Goal: Task Accomplishment & Management: Complete application form

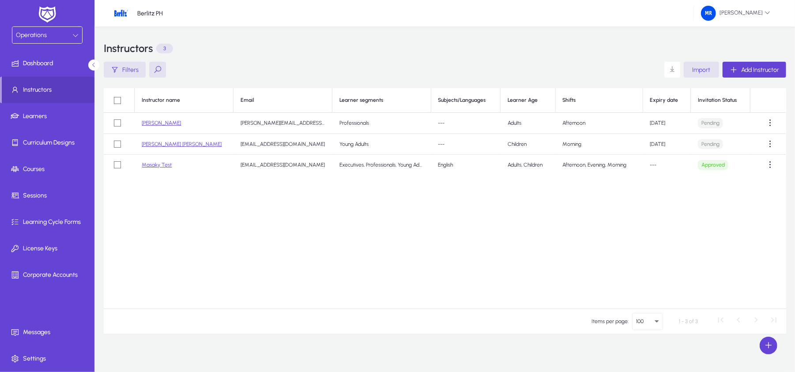
click at [73, 26] on mat-select "Operations" at bounding box center [47, 34] width 71 height 17
click at [69, 33] on div "Operations" at bounding box center [44, 35] width 56 height 11
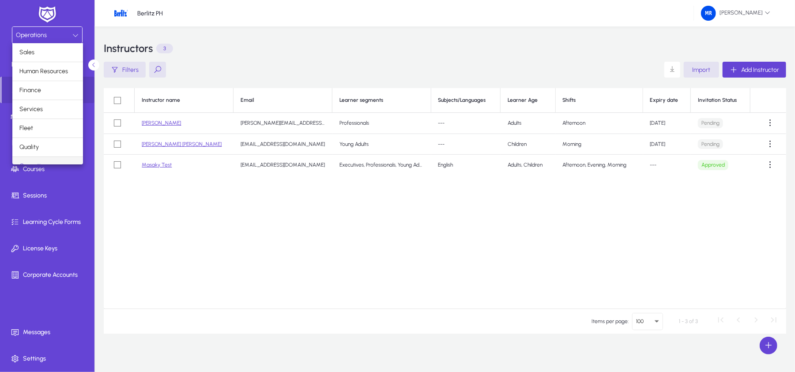
click at [655, 38] on div at bounding box center [397, 186] width 795 height 372
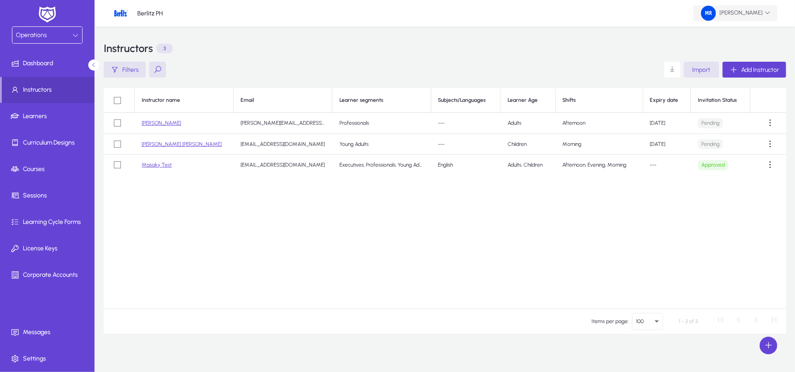
click at [770, 16] on span at bounding box center [735, 13] width 83 height 21
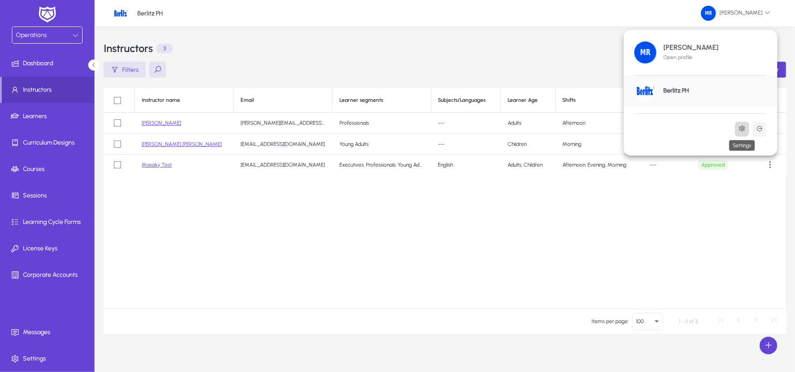
click at [741, 129] on icon at bounding box center [741, 128] width 7 height 7
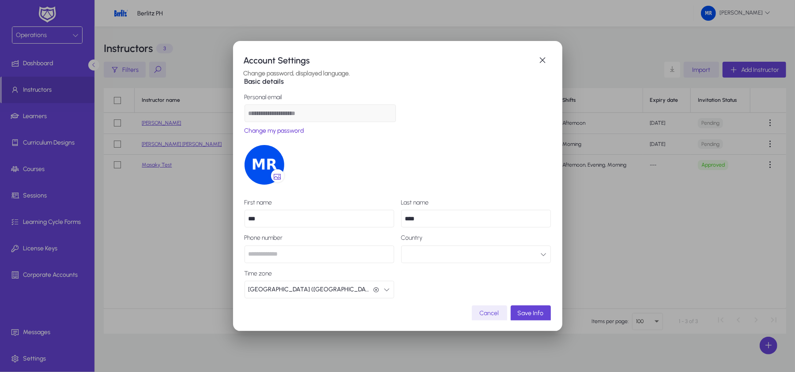
scroll to position [16, 0]
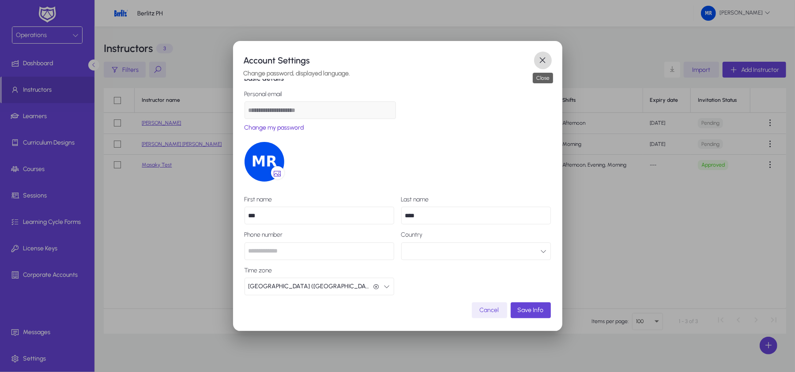
click at [543, 61] on span "button" at bounding box center [543, 61] width 18 height 18
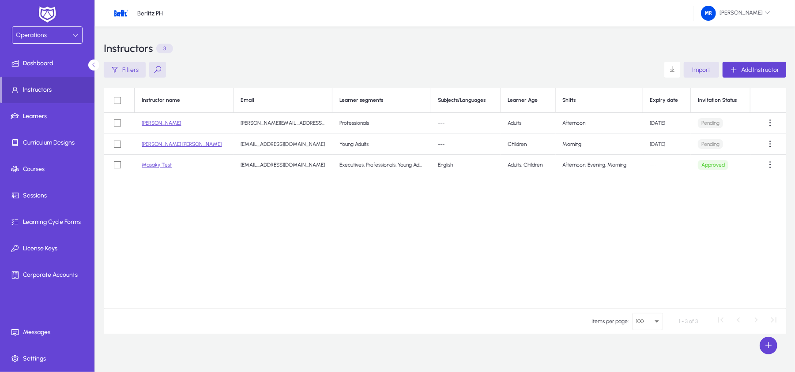
click at [49, 30] on div "Operations" at bounding box center [44, 35] width 56 height 11
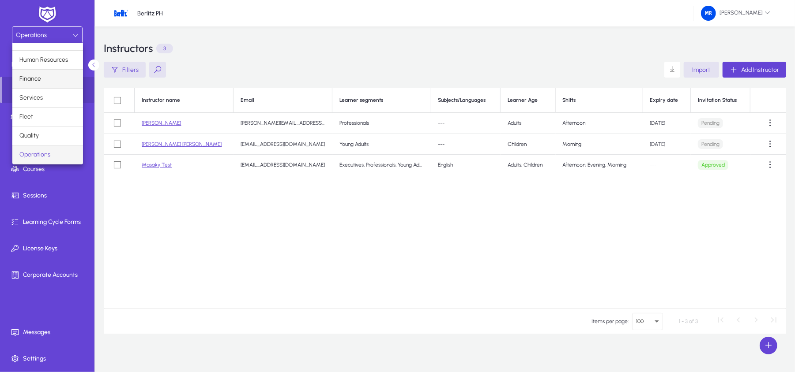
scroll to position [0, 0]
click at [53, 73] on span "Human Resources" at bounding box center [43, 71] width 49 height 11
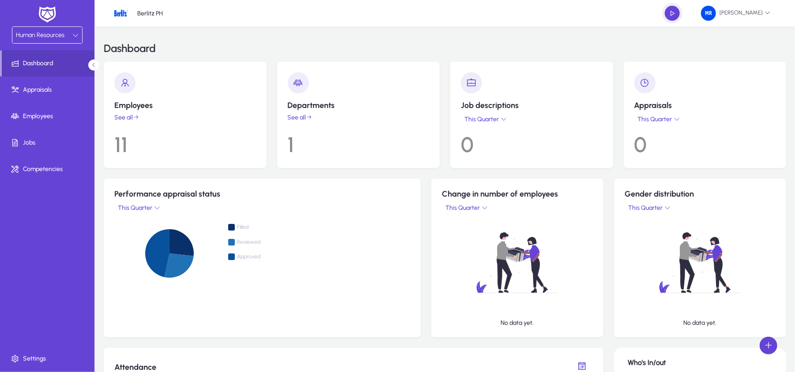
click at [49, 35] on span "Human Resources" at bounding box center [40, 35] width 49 height 8
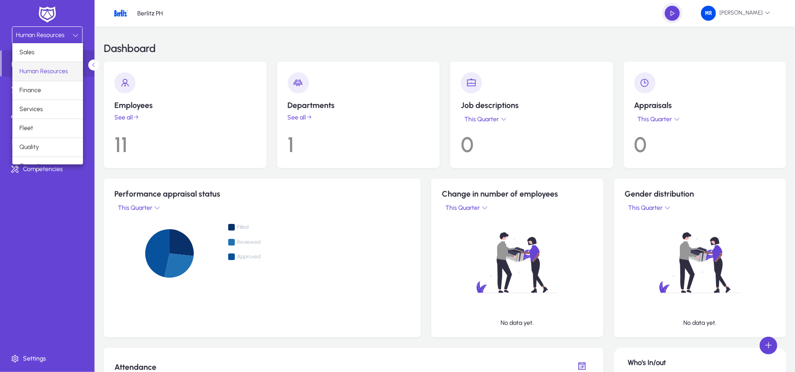
click at [46, 15] on div at bounding box center [397, 186] width 795 height 372
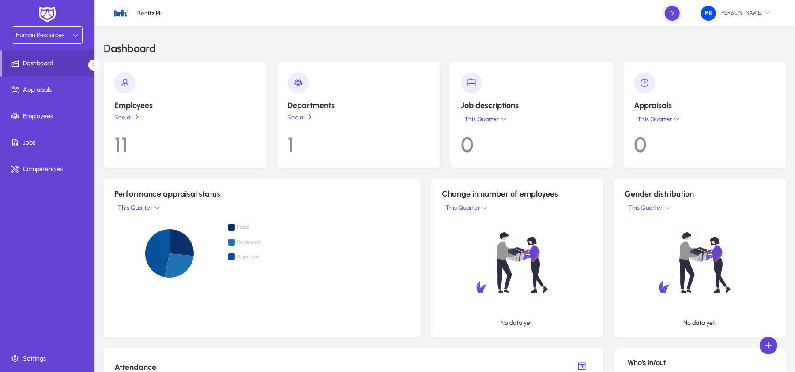
click at [46, 18] on img at bounding box center [47, 14] width 22 height 19
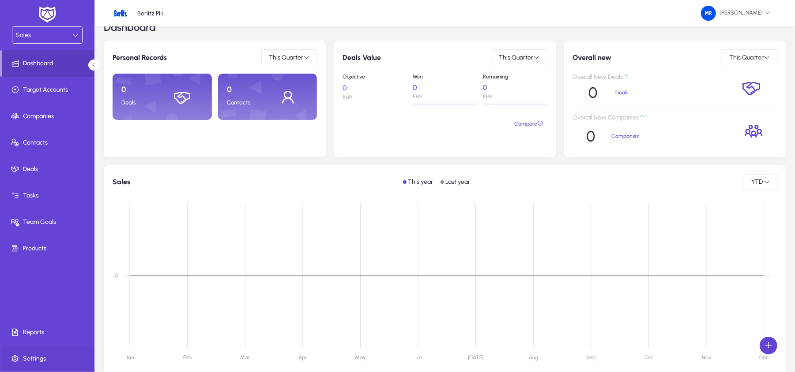
scroll to position [59, 0]
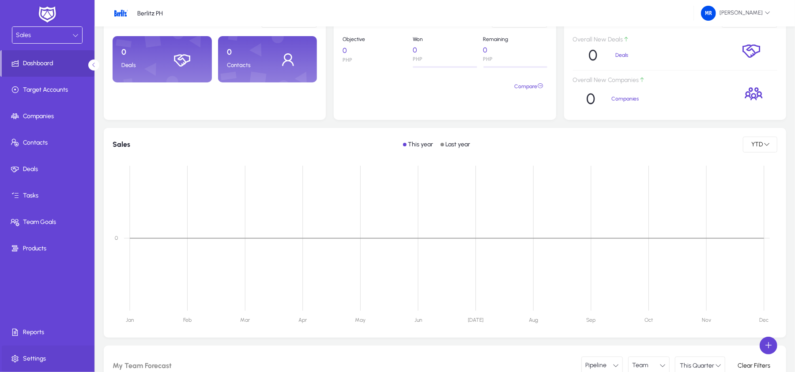
click at [50, 355] on span "Settings" at bounding box center [49, 359] width 94 height 9
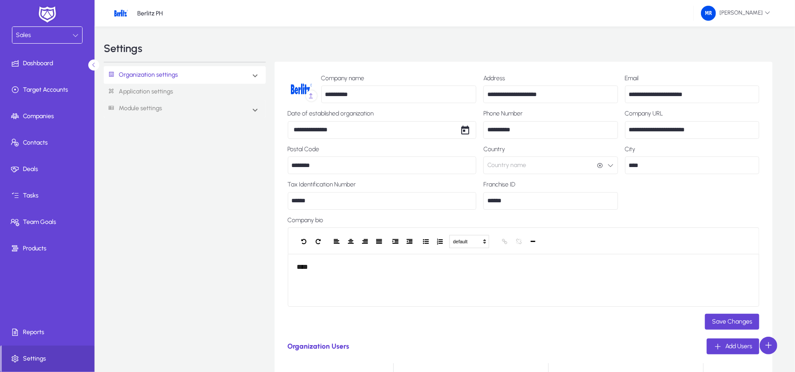
click at [188, 92] on link "Application settings" at bounding box center [185, 92] width 162 height 16
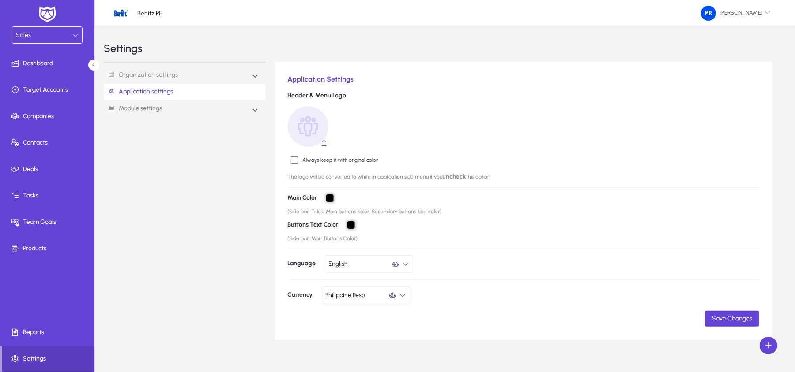
click at [177, 119] on div "Organization settings Organization info Roles & Permissions Organization Teams …" at bounding box center [189, 201] width 171 height 278
click at [177, 109] on mat-expansion-panel-header "Module settings" at bounding box center [185, 109] width 162 height 18
click at [172, 78] on link "Organization settings" at bounding box center [141, 75] width 74 height 16
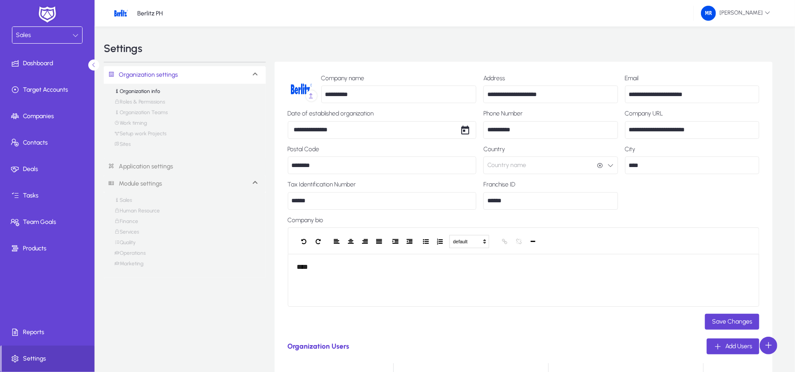
click at [39, 26] on mat-select "Sales" at bounding box center [47, 34] width 71 height 17
click at [45, 36] on div "Sales" at bounding box center [44, 35] width 56 height 11
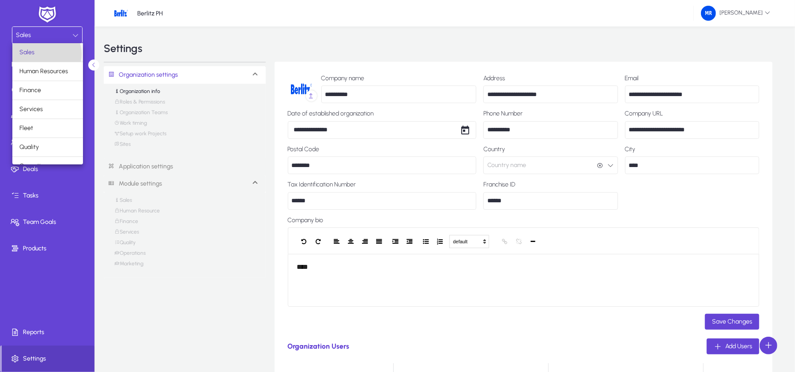
click at [46, 54] on mat-option "Sales" at bounding box center [47, 52] width 71 height 19
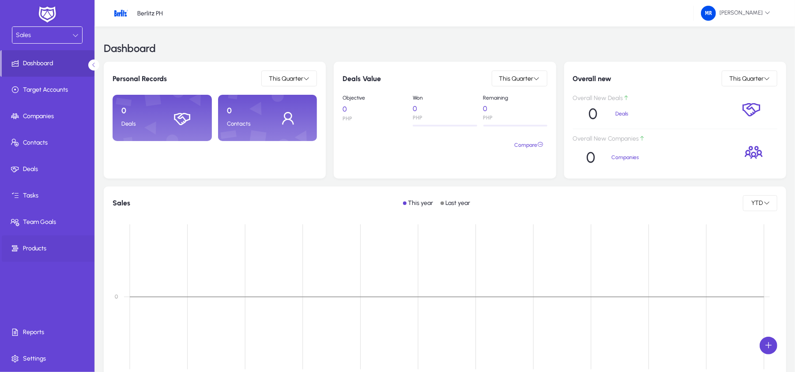
click at [10, 239] on span at bounding box center [49, 248] width 94 height 21
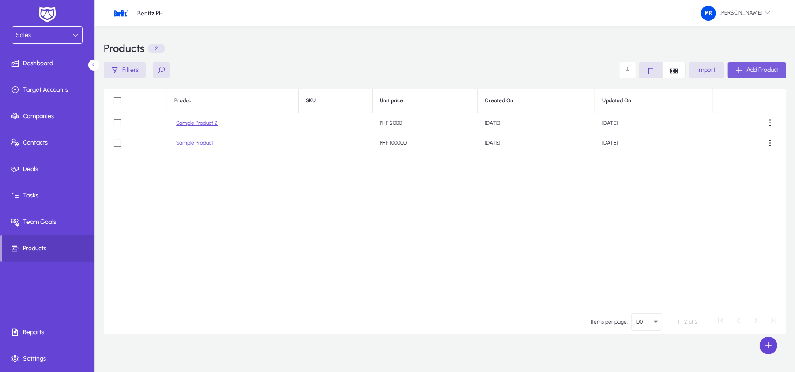
click at [760, 73] on span "Add Product" at bounding box center [762, 70] width 33 height 8
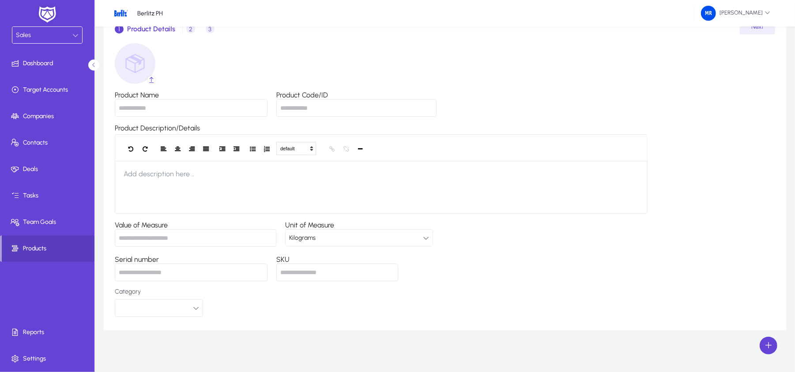
scroll to position [71, 0]
click at [50, 34] on div "Sales" at bounding box center [44, 35] width 56 height 11
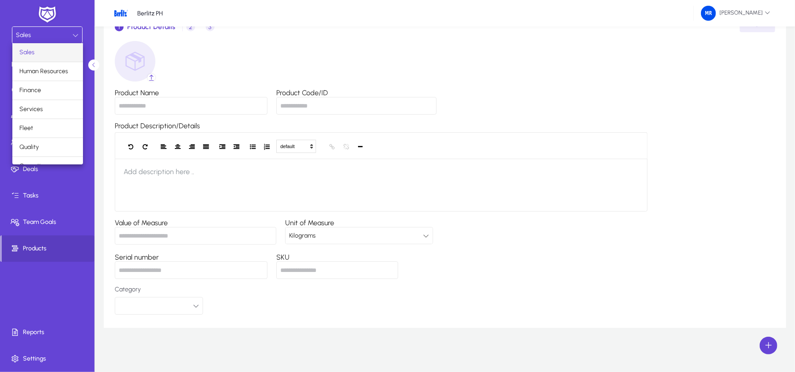
click at [50, 34] on div at bounding box center [397, 186] width 795 height 372
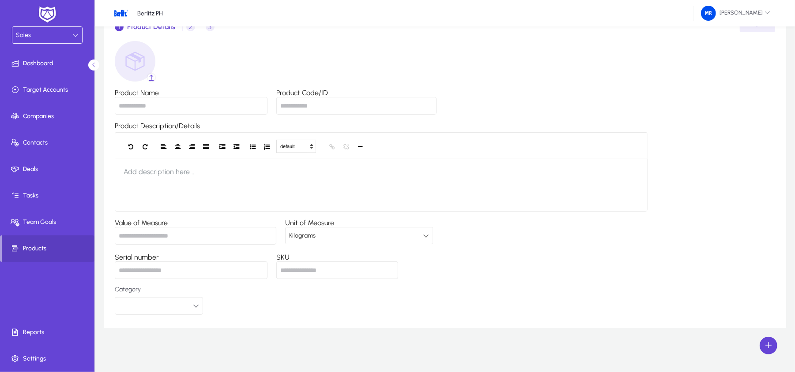
click at [363, 241] on div "Kilograms" at bounding box center [356, 235] width 134 height 11
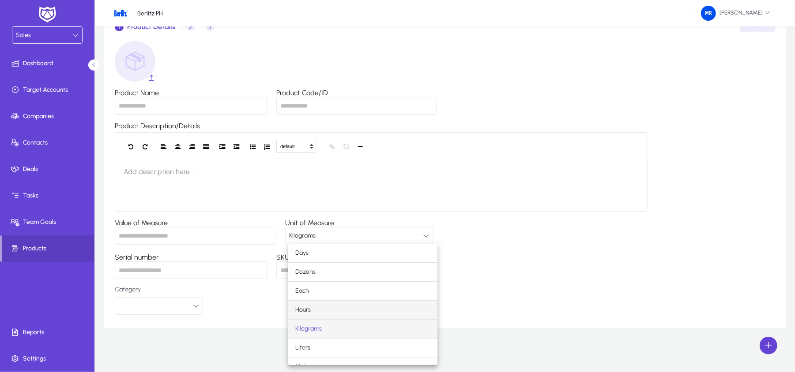
click at [357, 313] on mat-option "Hours" at bounding box center [362, 310] width 149 height 19
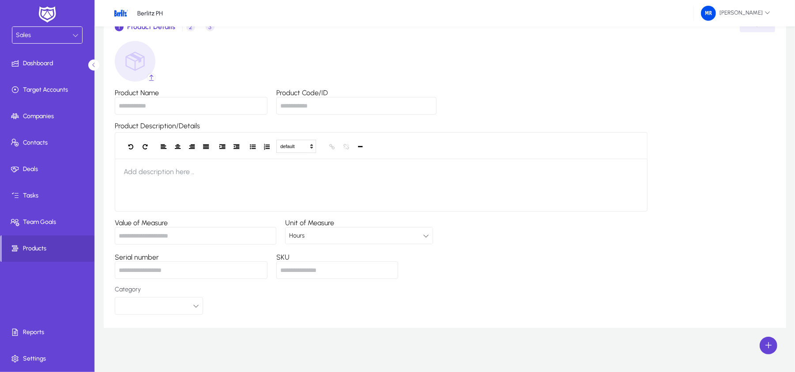
click at [203, 270] on input "Serial number" at bounding box center [191, 271] width 153 height 18
click at [320, 275] on input "SKU" at bounding box center [337, 271] width 122 height 18
click at [147, 301] on button "button" at bounding box center [159, 306] width 88 height 18
click at [176, 333] on input "dropdown search" at bounding box center [159, 337] width 60 height 18
drag, startPoint x: 175, startPoint y: 336, endPoint x: 169, endPoint y: 338, distance: 6.4
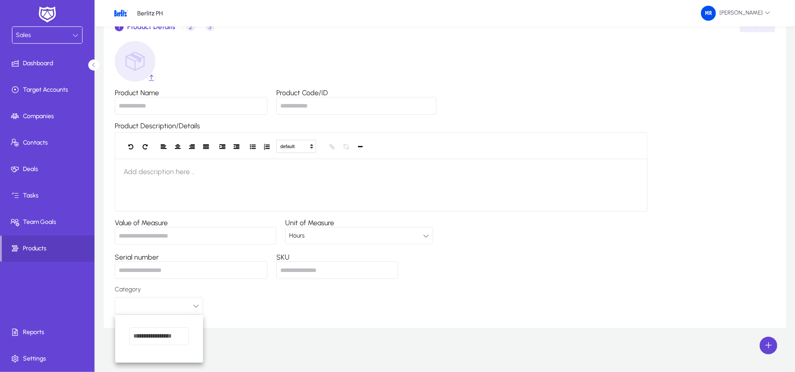
click at [174, 338] on input "dropdown search" at bounding box center [159, 337] width 60 height 18
drag, startPoint x: 148, startPoint y: 339, endPoint x: 135, endPoint y: 338, distance: 13.3
click at [145, 339] on input "dropdown search" at bounding box center [159, 337] width 60 height 18
click at [186, 301] on div at bounding box center [397, 186] width 795 height 372
click at [192, 301] on button "button" at bounding box center [159, 306] width 88 height 18
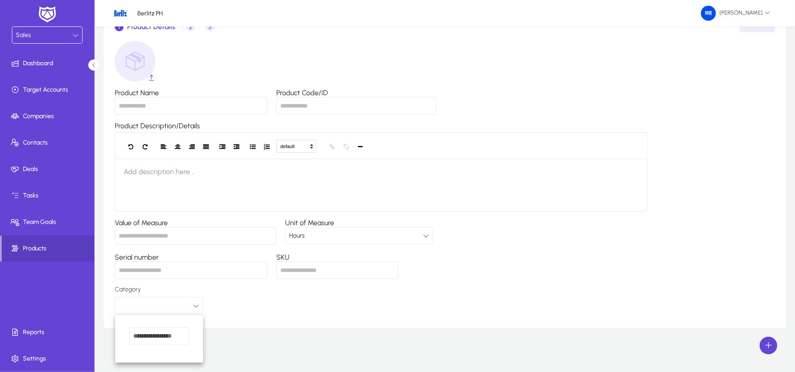
click at [192, 301] on div at bounding box center [397, 186] width 795 height 372
click at [155, 316] on div "1 Product Details 2 Price 3 Product Information Next Product Name Product Code/…" at bounding box center [445, 165] width 682 height 325
click at [181, 300] on button "button" at bounding box center [159, 306] width 88 height 18
click at [153, 345] on input "dropdown search" at bounding box center [159, 337] width 60 height 18
drag, startPoint x: 154, startPoint y: 341, endPoint x: 161, endPoint y: 331, distance: 12.4
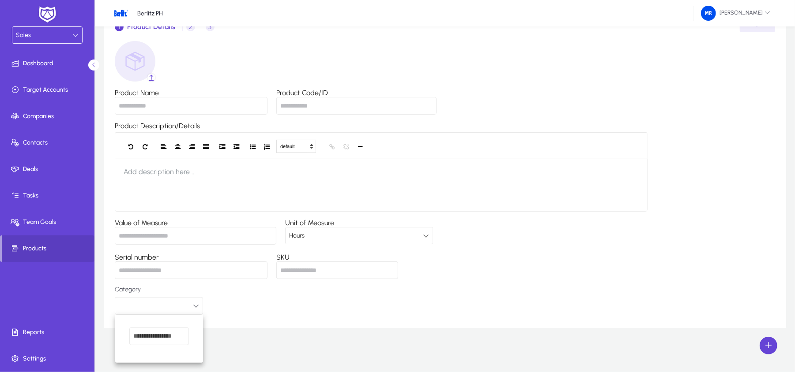
click at [159, 335] on input "dropdown search" at bounding box center [159, 337] width 60 height 18
drag, startPoint x: 173, startPoint y: 312, endPoint x: 186, endPoint y: 306, distance: 14.2
click at [177, 312] on div at bounding box center [397, 186] width 795 height 372
click at [188, 299] on button "button" at bounding box center [159, 306] width 88 height 18
click at [323, 315] on div at bounding box center [397, 186] width 795 height 372
